Goal: Transaction & Acquisition: Book appointment/travel/reservation

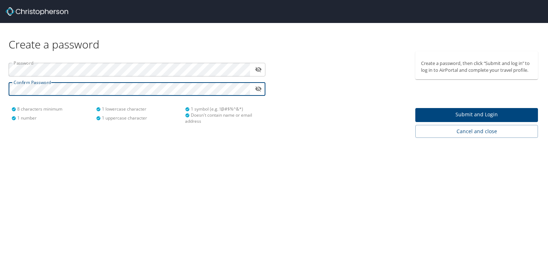
click at [448, 114] on span "Submit and Login" at bounding box center [476, 114] width 111 height 9
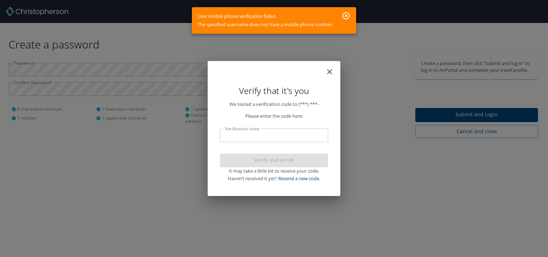
click at [266, 138] on input "Verification code" at bounding box center [274, 135] width 108 height 14
click at [270, 136] on input "Verification code" at bounding box center [274, 135] width 108 height 14
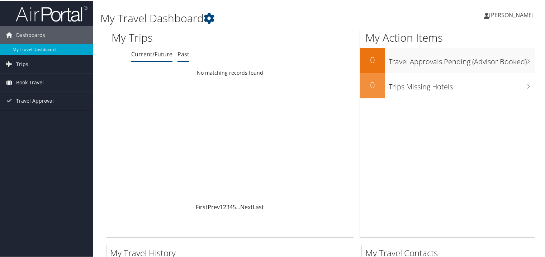
click at [181, 54] on link "Past" at bounding box center [184, 54] width 12 height 8
click at [161, 54] on link "Current/Future" at bounding box center [151, 54] width 41 height 8
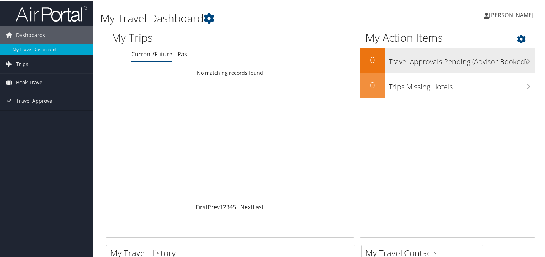
click at [446, 62] on h3 "Travel Approvals Pending (Advisor Booked)" at bounding box center [462, 59] width 146 height 14
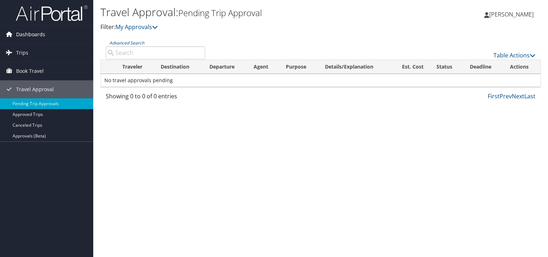
click at [42, 34] on span "Dashboards" at bounding box center [30, 34] width 29 height 18
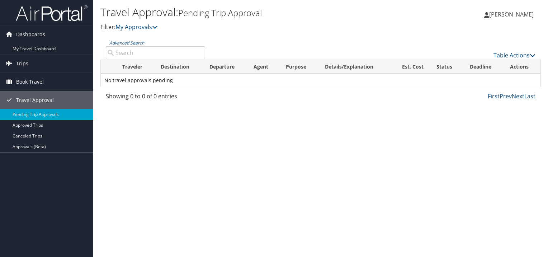
click at [40, 77] on span "Book Travel" at bounding box center [30, 82] width 28 height 18
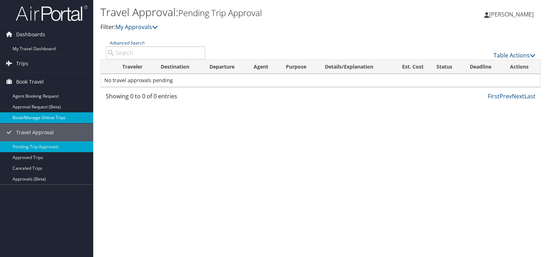
click at [46, 118] on link "Book/Manage Online Trips" at bounding box center [46, 117] width 93 height 11
click at [36, 34] on span "Dashboards" at bounding box center [30, 34] width 29 height 18
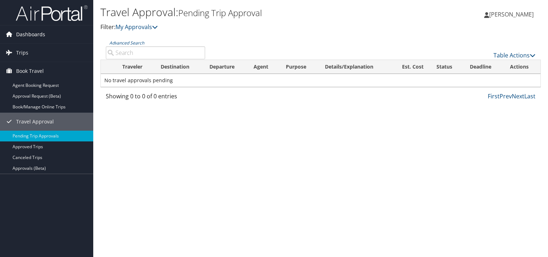
click at [39, 34] on span "Dashboards" at bounding box center [30, 34] width 29 height 18
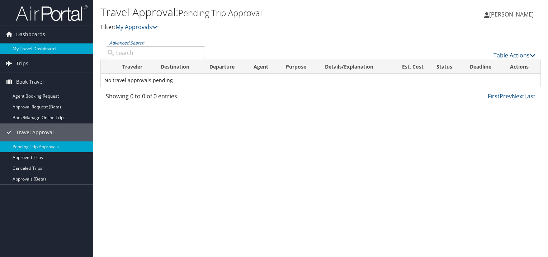
click at [40, 47] on link "My Travel Dashboard" at bounding box center [46, 48] width 93 height 11
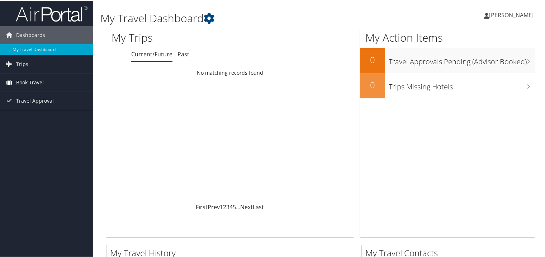
click at [40, 81] on span "Book Travel" at bounding box center [30, 82] width 28 height 18
click at [14, 61] on link "Trips" at bounding box center [46, 64] width 93 height 18
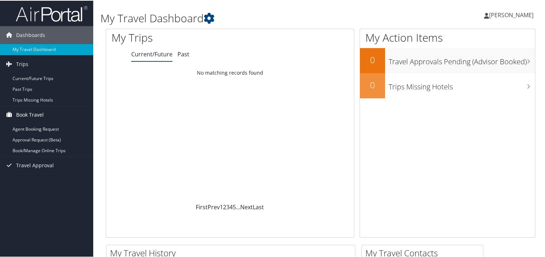
click at [32, 116] on span "Book Travel" at bounding box center [30, 114] width 28 height 18
click at [50, 152] on link "Book/Manage Online Trips" at bounding box center [46, 150] width 93 height 11
click at [39, 128] on link "Agent Booking Request" at bounding box center [46, 128] width 93 height 11
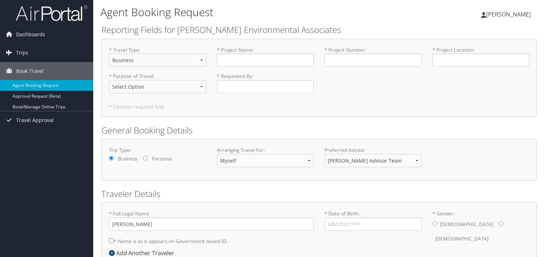
select select "Business"
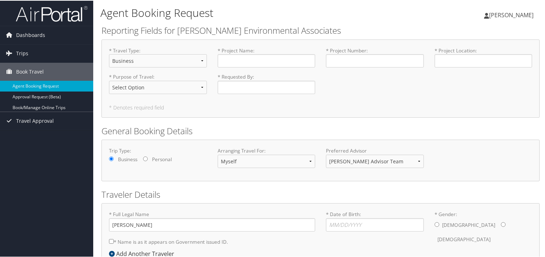
drag, startPoint x: 0, startPoint y: 0, endPoint x: 204, endPoint y: 62, distance: 212.9
click at [204, 62] on select "Select Option Business Personal" at bounding box center [158, 59] width 98 height 13
click at [250, 56] on input "* Project Name : Required" at bounding box center [267, 59] width 98 height 13
type input "ANGB Keyfield PFAS RI"
click at [363, 60] on input "* Project Number : Required" at bounding box center [375, 59] width 98 height 13
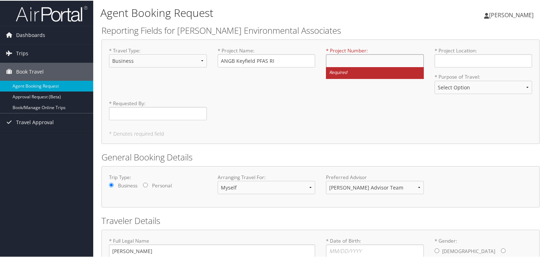
paste input "JVPCIBH.0003.0003"
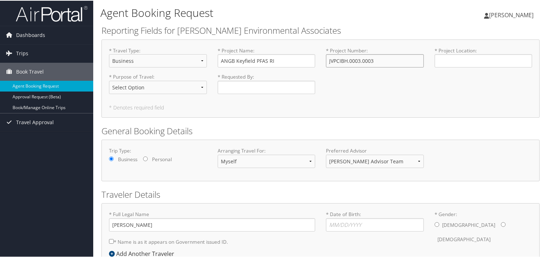
type input "JVPCIBH.0003.0003"
click at [489, 58] on input "* Project Location : Required" at bounding box center [484, 59] width 98 height 13
type input "Meridian, MS"
click at [137, 83] on select "Select Option Bid/Proposal site visit Conference Direct Project Bill Marketing …" at bounding box center [158, 86] width 98 height 13
select select "Direct Project Bill"
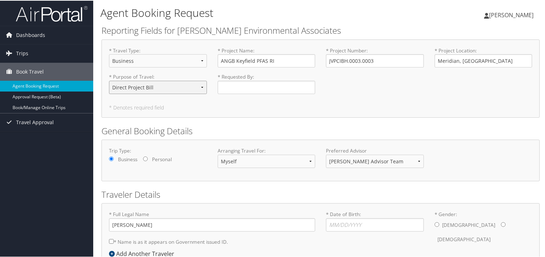
click at [109, 80] on select "Select Option Bid/Proposal site visit Conference Direct Project Bill Marketing …" at bounding box center [158, 86] width 98 height 13
click at [265, 86] on input "* Requested By : Required" at bounding box center [267, 86] width 98 height 13
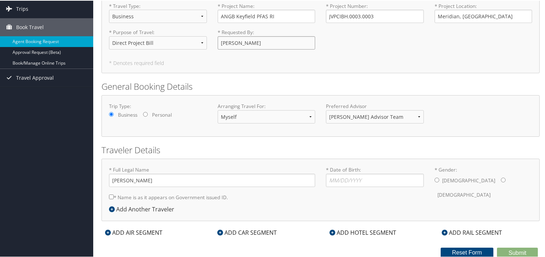
type input "[PERSON_NAME]"
click at [327, 177] on input "* Date of Birth: Invalid Date" at bounding box center [375, 179] width 98 height 13
type input "07/12/2002"
click at [435, 180] on input "* Gender: Male Female" at bounding box center [437, 179] width 5 height 5
radio input "true"
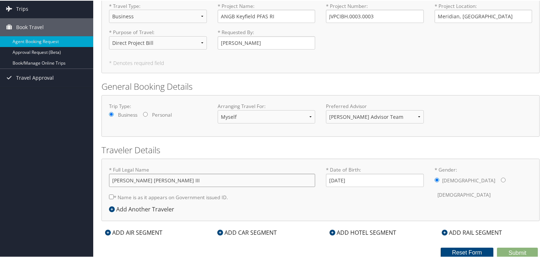
type input "Richard David Farrell III"
click at [332, 232] on icon at bounding box center [333, 232] width 6 height 6
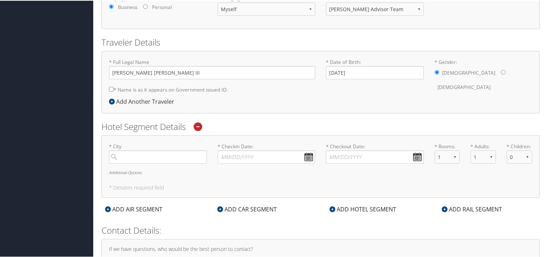
scroll to position [209, 0]
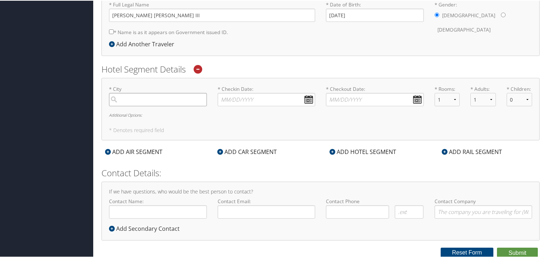
click at [155, 100] on input "search" at bounding box center [158, 98] width 98 height 13
click at [162, 112] on div "Meridian (MEI MS)" at bounding box center [159, 113] width 88 height 9
click at [162, 105] on input "Meridian" at bounding box center [158, 98] width 98 height 13
type input "Meridian"
click at [238, 95] on input "* Checkin Date: Dates must be valid" at bounding box center [267, 98] width 98 height 13
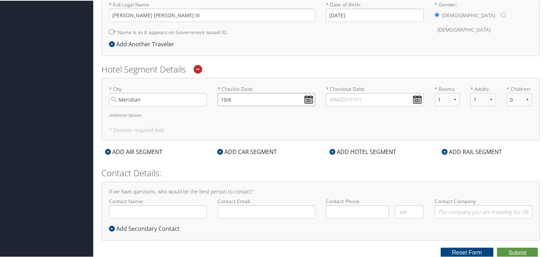
click at [313, 98] on input "10/6" at bounding box center [267, 98] width 98 height 13
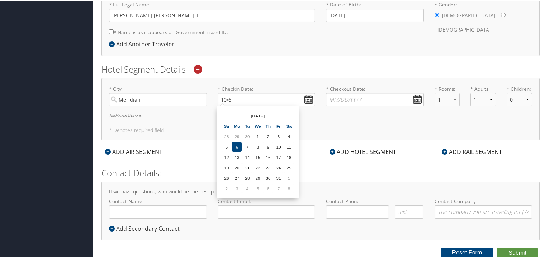
click at [237, 146] on td "6" at bounding box center [237, 146] width 10 height 10
type input "10/06/2025"
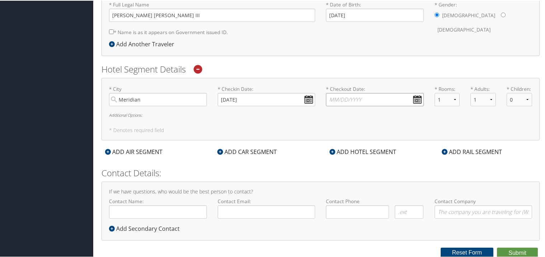
click at [338, 98] on input "* Checkout Date: Dates must be valid" at bounding box center [375, 98] width 98 height 13
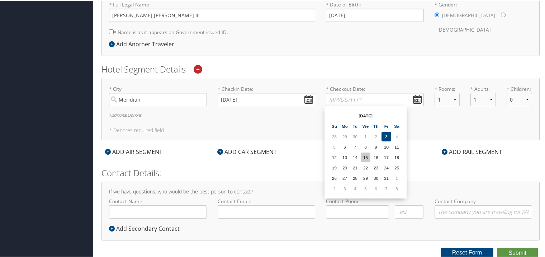
click at [364, 156] on td "15" at bounding box center [366, 157] width 10 height 10
type input "10/15/2025"
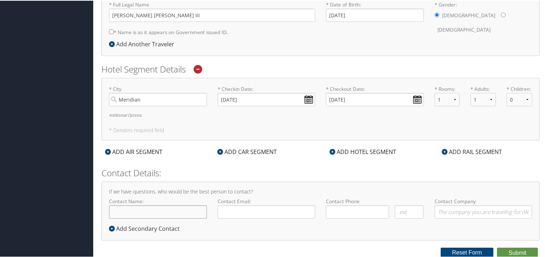
click at [140, 209] on input "Contact Name:" at bounding box center [158, 210] width 98 height 13
type input "Richard Farrell"
type input "b"
type input "rfarrell@bhate.com"
click at [361, 210] on input "( ) -" at bounding box center [357, 210] width 63 height 13
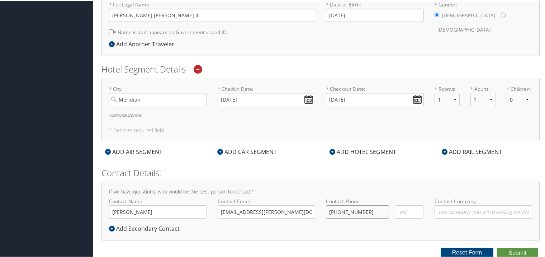
type input "(816) 226-9851"
click at [470, 215] on input "Contact Company" at bounding box center [484, 210] width 98 height 13
type input "Bhate Environmental"
click at [517, 245] on form "Reporting Fields for Bhate Environmental Associates * Travel Type : Select Opti…" at bounding box center [321, 35] width 438 height 443
click at [518, 248] on button "Submit" at bounding box center [517, 252] width 41 height 11
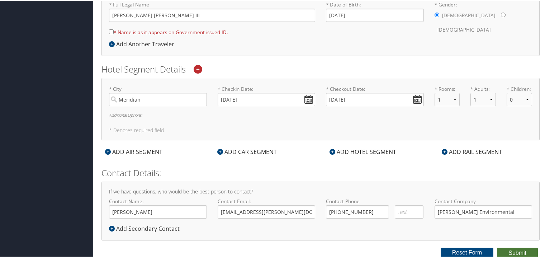
click at [517, 248] on button "Submit" at bounding box center [517, 252] width 41 height 11
click at [512, 252] on button "Submit" at bounding box center [517, 252] width 41 height 11
click at [155, 102] on input "Meridian" at bounding box center [158, 98] width 98 height 13
click at [119, 115] on h6 "Additional Options:" at bounding box center [320, 114] width 423 height 4
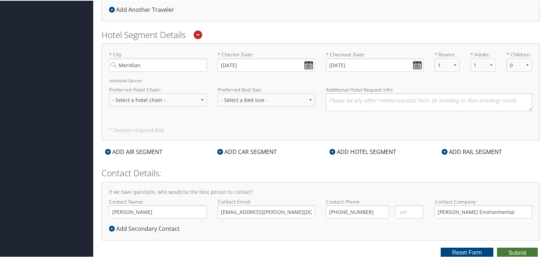
click at [518, 253] on button "Submit" at bounding box center [517, 252] width 41 height 11
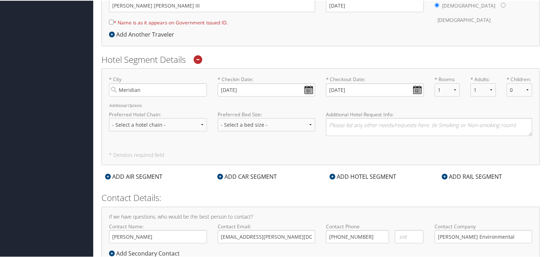
scroll to position [244, 0]
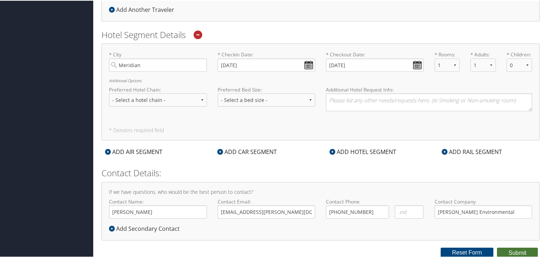
click at [514, 255] on button "Submit" at bounding box center [517, 252] width 41 height 11
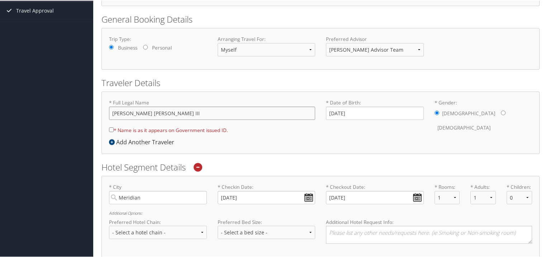
click at [173, 111] on input "Richard David Farrell III" at bounding box center [212, 112] width 206 height 13
click at [343, 141] on div "* Full Legal Name Richard David Farrell III * Name is as it appears on Governme…" at bounding box center [321, 122] width 438 height 62
click at [109, 129] on input "* Name is as it appears on Government issued ID." at bounding box center [111, 129] width 5 height 5
checkbox input "true"
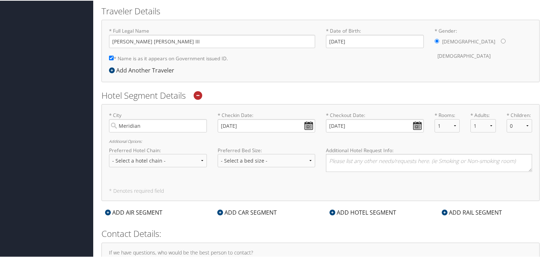
scroll to position [219, 0]
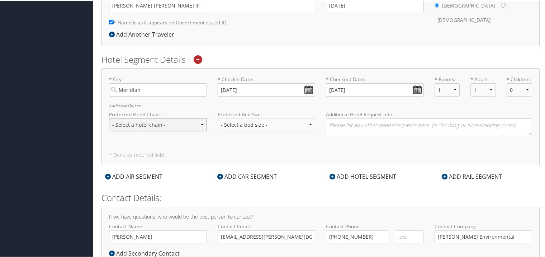
click at [155, 126] on select "- Select a hotel chain - Hyatt Mandarin Oriental Hilton Hotels Pullman Hotels M…" at bounding box center [158, 123] width 98 height 13
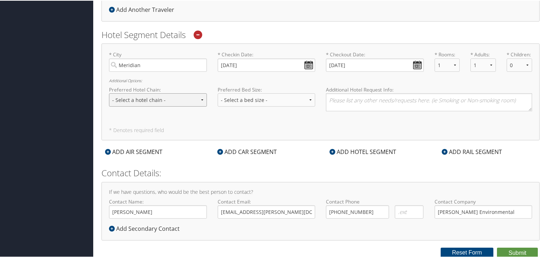
click at [192, 102] on select "- Select a hotel chain - Hyatt Mandarin Oriental Hilton Hotels Pullman Hotels M…" at bounding box center [158, 99] width 98 height 13
click at [247, 111] on div "Preferred Hotel Chain: - Select a hotel chain - Hyatt Mandarin Oriental Hilton …" at bounding box center [321, 100] width 434 height 31
click at [510, 248] on button "Submit" at bounding box center [517, 252] width 41 height 11
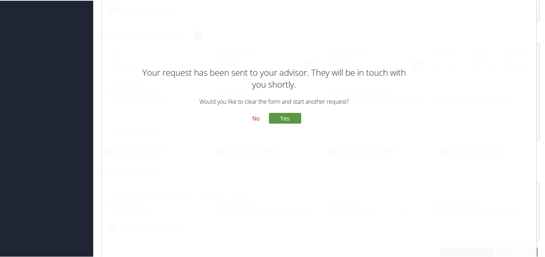
click at [260, 117] on button "No" at bounding box center [256, 118] width 19 height 12
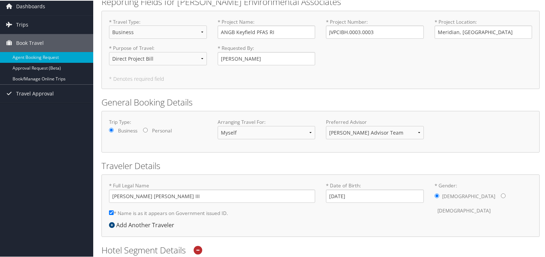
scroll to position [0, 0]
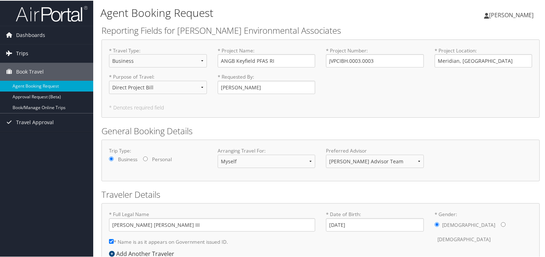
click at [17, 57] on span "Trips" at bounding box center [22, 53] width 12 height 18
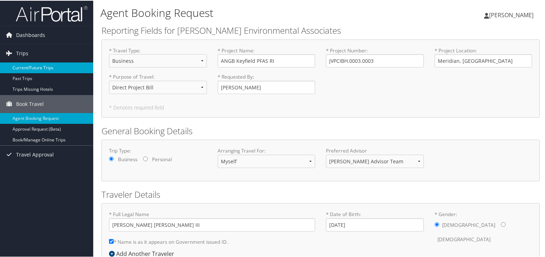
click at [28, 69] on link "Current/Future Trips" at bounding box center [46, 67] width 93 height 11
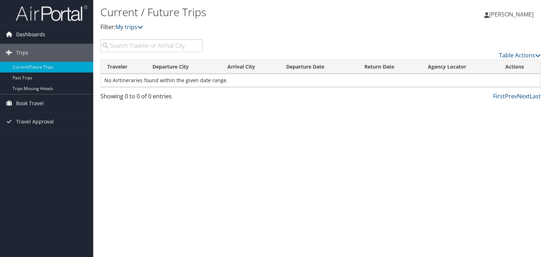
click at [20, 36] on span "Dashboards" at bounding box center [30, 34] width 29 height 18
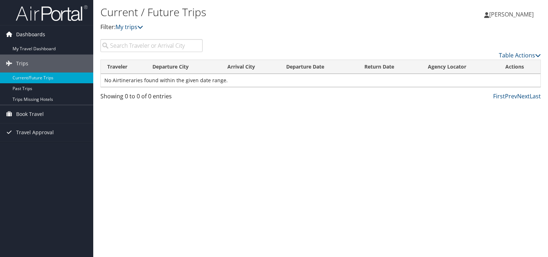
click at [30, 42] on span "Dashboards" at bounding box center [30, 34] width 29 height 18
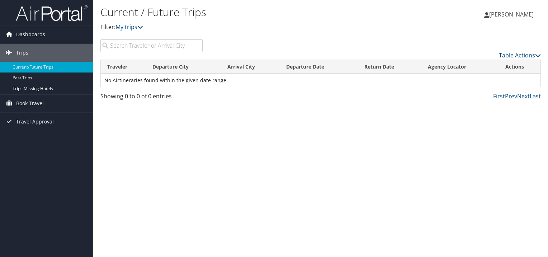
click at [36, 29] on span "Dashboards" at bounding box center [30, 34] width 29 height 18
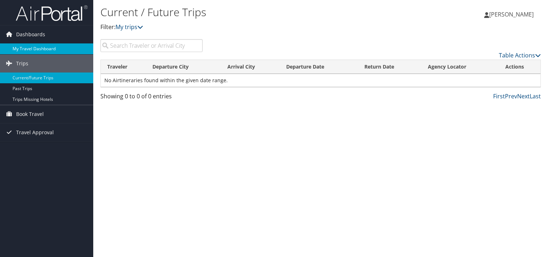
click at [37, 49] on link "My Travel Dashboard" at bounding box center [46, 48] width 93 height 11
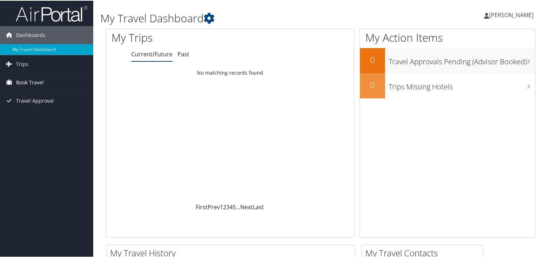
click at [49, 85] on link "Book Travel" at bounding box center [46, 82] width 93 height 18
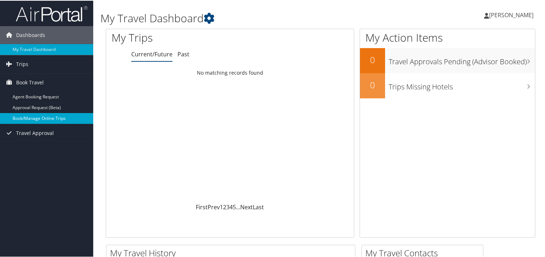
click at [71, 122] on link "Book/Manage Online Trips" at bounding box center [46, 117] width 93 height 11
click at [30, 117] on link "Book/Manage Online Trips" at bounding box center [46, 117] width 93 height 11
click at [52, 117] on link "Book/Manage Online Trips" at bounding box center [46, 117] width 93 height 11
click at [489, 18] on icon at bounding box center [486, 15] width 5 height 6
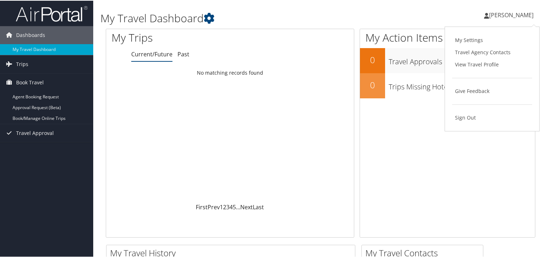
click at [379, 19] on div "Richard Farrell Richard Farrell My Settings Travel Agency Contacts View Travel …" at bounding box center [457, 18] width 183 height 28
click at [519, 13] on span "[PERSON_NAME]" at bounding box center [511, 14] width 44 height 8
click at [274, 21] on h1 "My Travel Dashboard" at bounding box center [247, 17] width 294 height 15
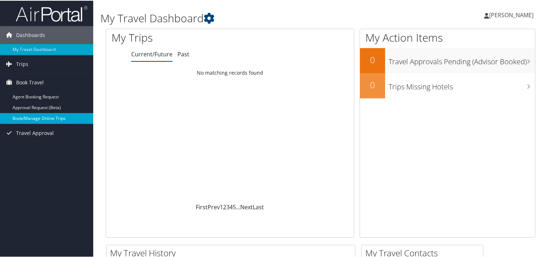
click at [46, 116] on link "Book/Manage Online Trips" at bounding box center [46, 117] width 93 height 11
click at [252, 14] on h1 "My Travel Dashboard" at bounding box center [247, 17] width 294 height 15
click at [526, 14] on span "[PERSON_NAME]" at bounding box center [511, 14] width 44 height 8
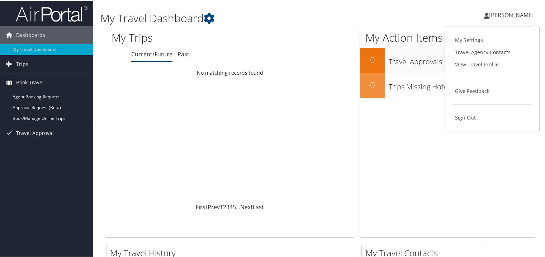
click at [218, 19] on h1 "My Travel Dashboard" at bounding box center [247, 17] width 294 height 15
click at [209, 17] on icon at bounding box center [209, 17] width 11 height 11
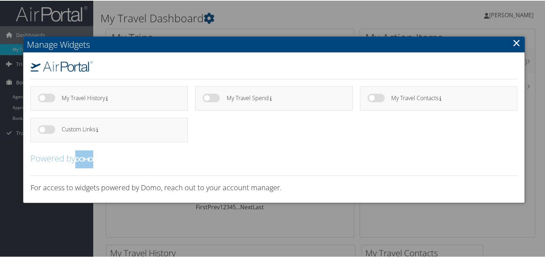
click at [520, 41] on h2 "Manage Widgets" at bounding box center [273, 44] width 501 height 16
click at [517, 42] on link "×" at bounding box center [517, 42] width 8 height 14
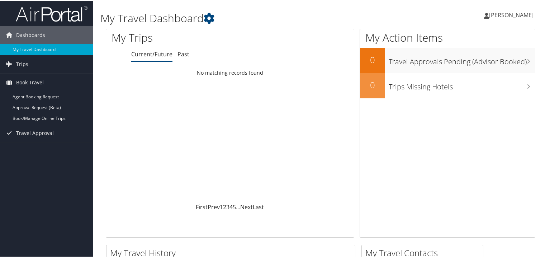
click at [524, 17] on span "[PERSON_NAME]" at bounding box center [511, 14] width 44 height 8
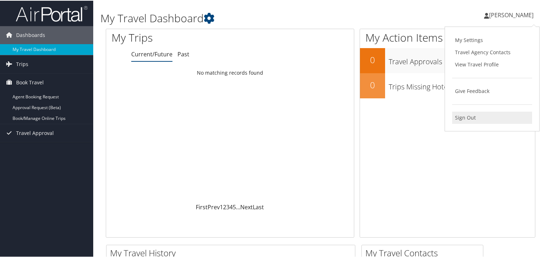
click at [470, 115] on link "Sign Out" at bounding box center [492, 117] width 80 height 12
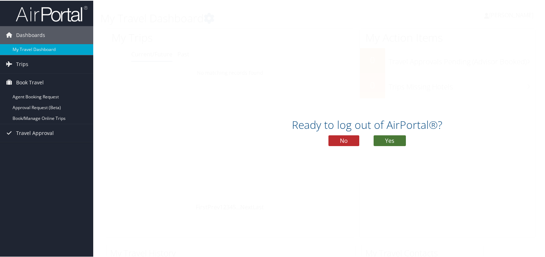
click at [393, 141] on button "Yes" at bounding box center [390, 140] width 32 height 11
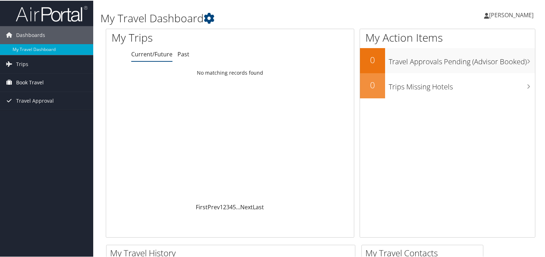
click at [33, 84] on span "Book Travel" at bounding box center [30, 82] width 28 height 18
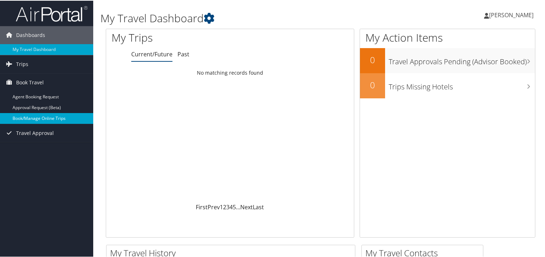
click at [33, 114] on link "Book/Manage Online Trips" at bounding box center [46, 117] width 93 height 11
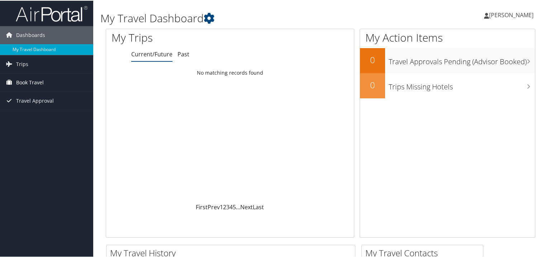
click at [33, 79] on span "Book Travel" at bounding box center [30, 82] width 28 height 18
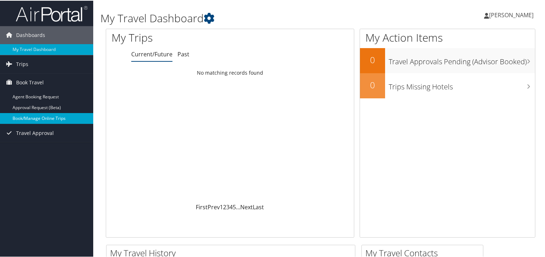
click at [42, 118] on link "Book/Manage Online Trips" at bounding box center [46, 117] width 93 height 11
click at [41, 117] on link "Book/Manage Online Trips" at bounding box center [46, 117] width 93 height 11
click at [21, 120] on link "Book/Manage Online Trips" at bounding box center [46, 117] width 93 height 11
